Goal: Check status: Check status

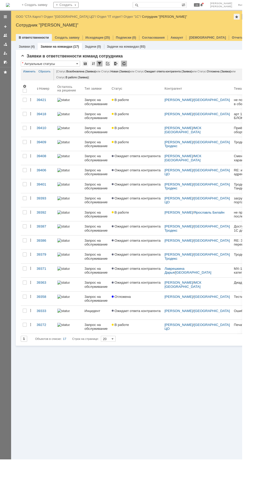
click at [37, 17] on link "ООО "СТА Карго"" at bounding box center [30, 17] width 27 height 4
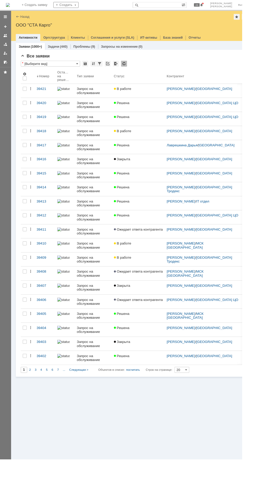
click at [157, 94] on div "В работе" at bounding box center [144, 93] width 51 height 4
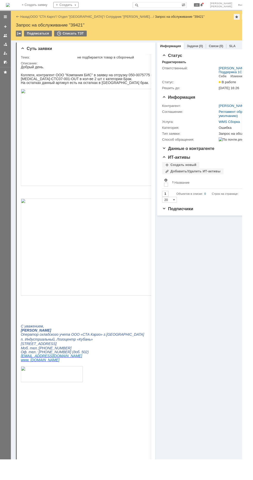
click at [212, 221] on div "Подписчики" at bounding box center [211, 218] width 85 height 5
click at [47, 18] on link "ООО "СТА Карго"" at bounding box center [45, 17] width 27 height 4
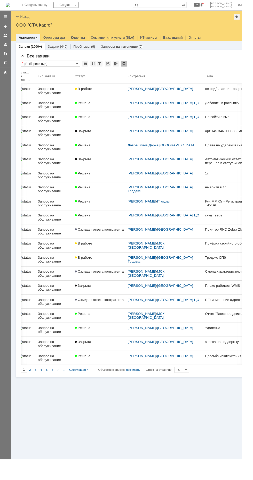
scroll to position [0, 68]
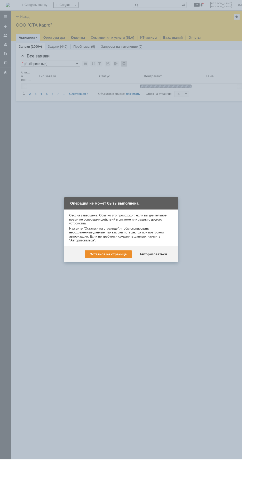
click at [167, 268] on div "Авторизоваться" at bounding box center [160, 266] width 39 height 8
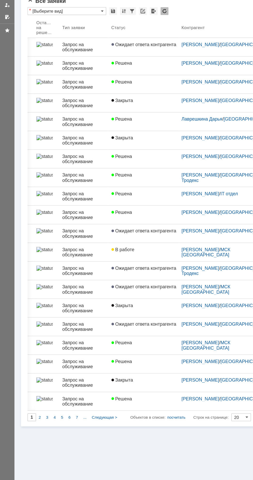
scroll to position [0, 29]
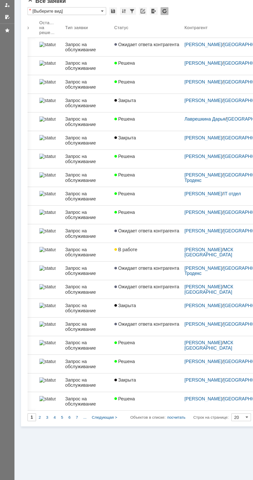
click at [113, 249] on div "В работе" at bounding box center [115, 248] width 51 height 4
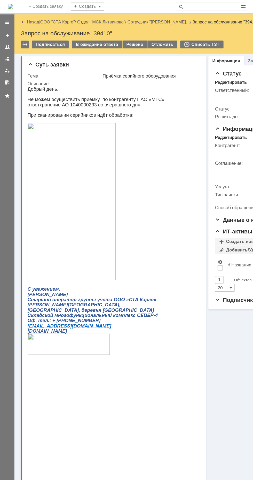
scroll to position [4, 0]
